Goal: Information Seeking & Learning: Understand process/instructions

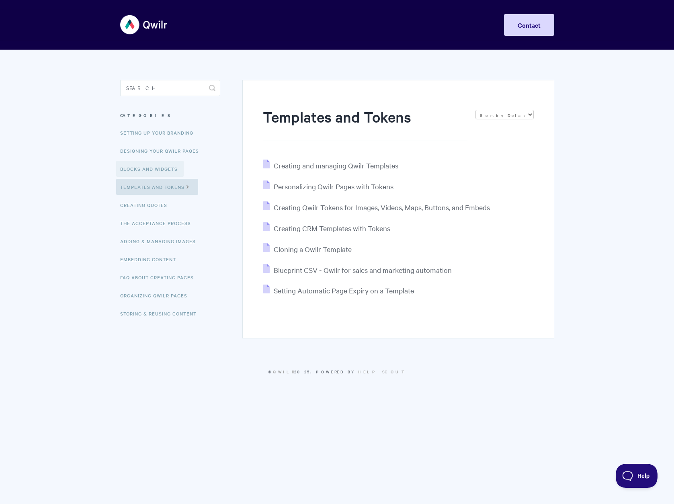
click at [141, 163] on link "Blocks and Widgets" at bounding box center [149, 169] width 67 height 16
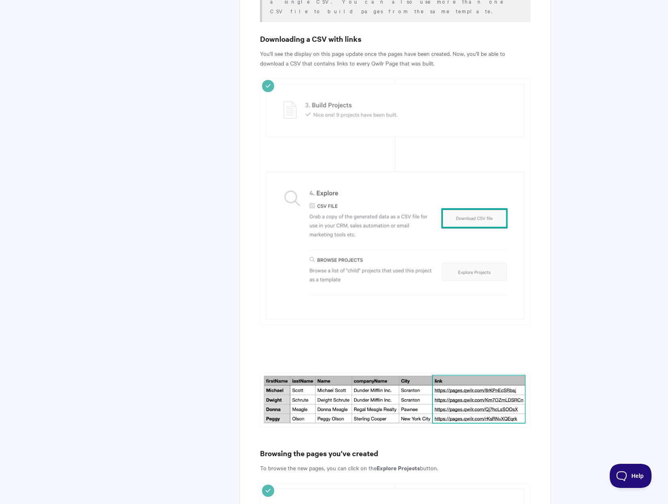
scroll to position [2450, 0]
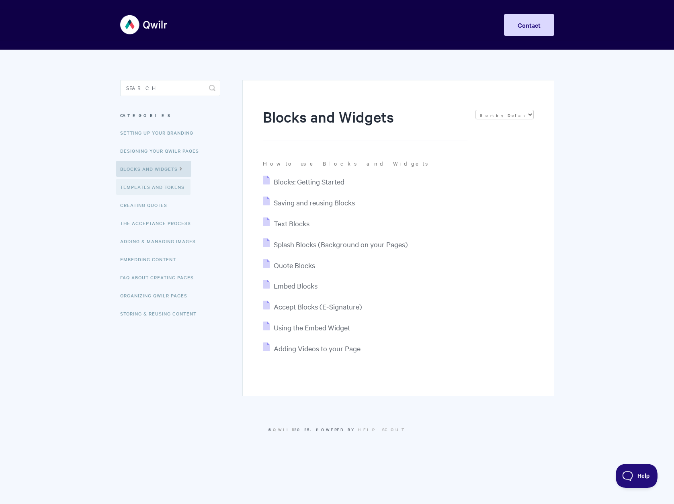
click at [150, 191] on link "Templates and Tokens" at bounding box center [153, 187] width 74 height 16
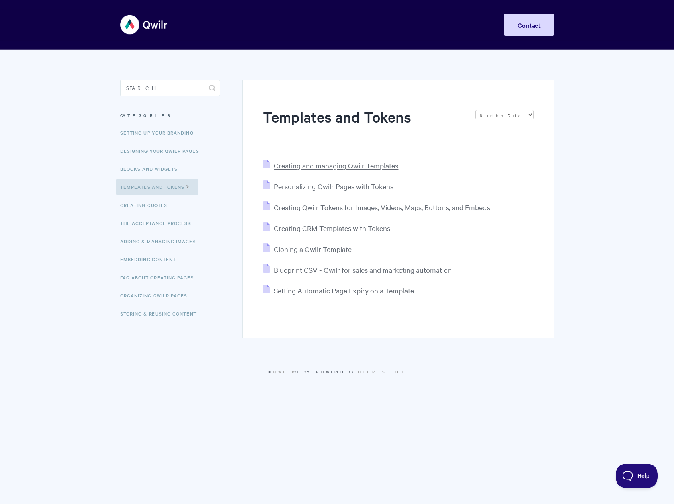
click at [380, 163] on span "Creating and managing Qwilr Templates" at bounding box center [336, 165] width 125 height 9
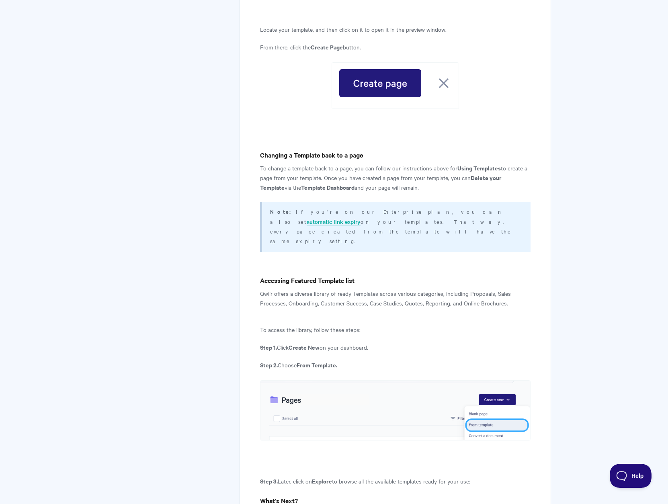
scroll to position [2839, 0]
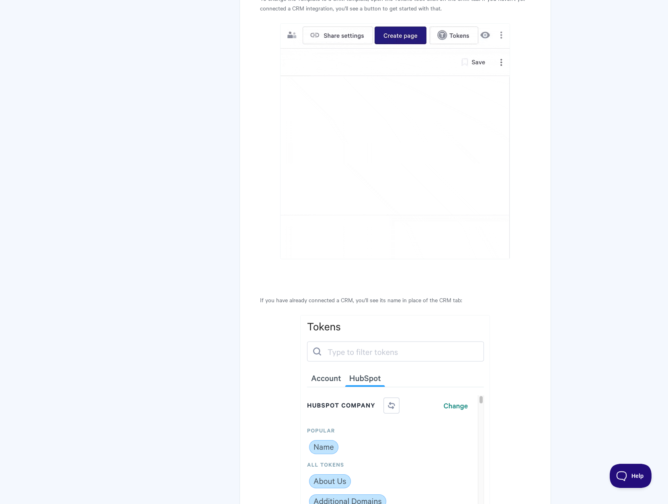
scroll to position [4351, 0]
